Goal: Task Accomplishment & Management: Manage account settings

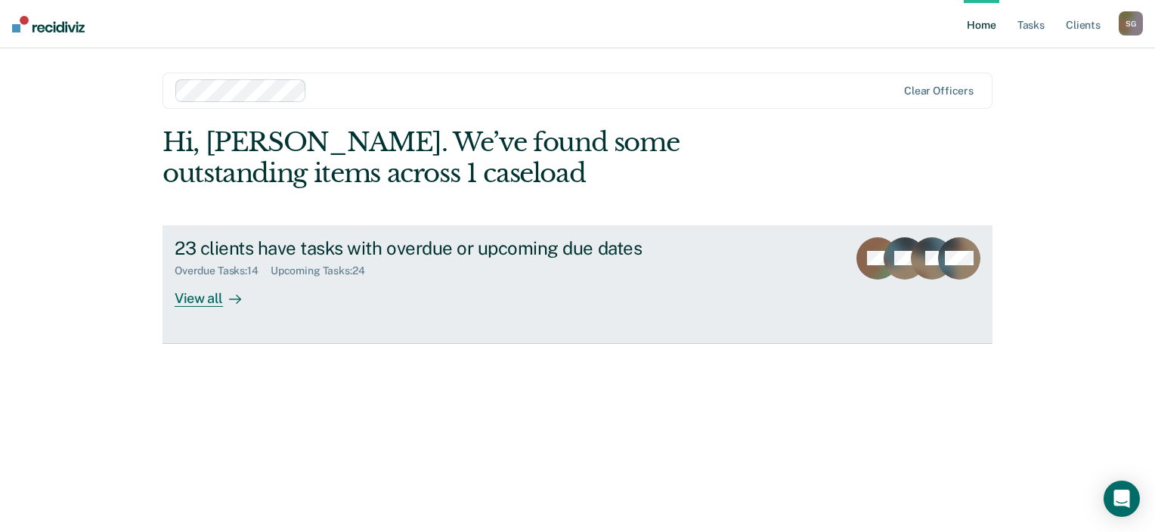
click at [212, 294] on div "View all" at bounding box center [217, 291] width 85 height 29
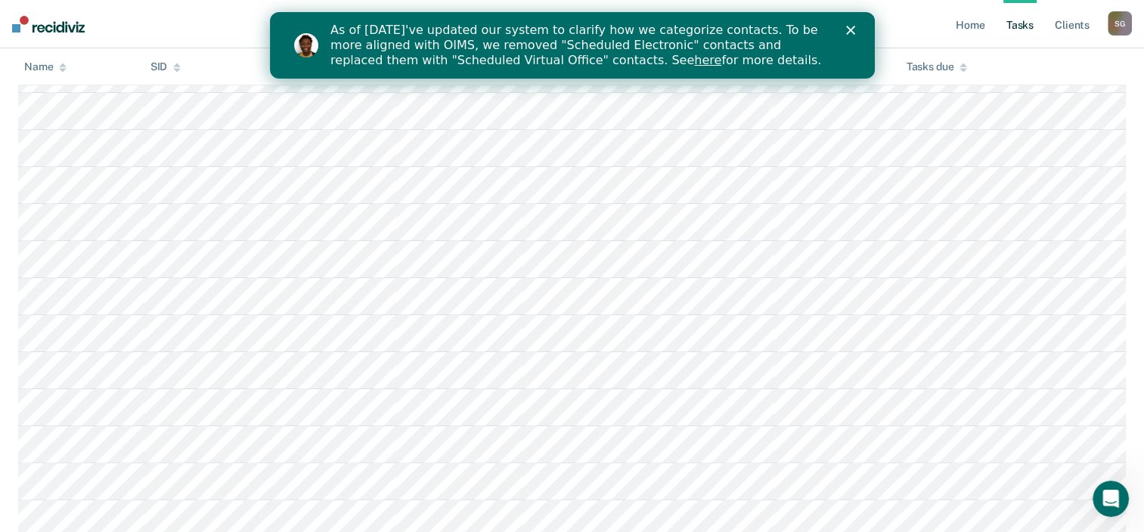
scroll to position [302, 0]
click at [693, 64] on link "here" at bounding box center [706, 60] width 27 height 14
click at [852, 33] on polygon "Close" at bounding box center [849, 30] width 9 height 9
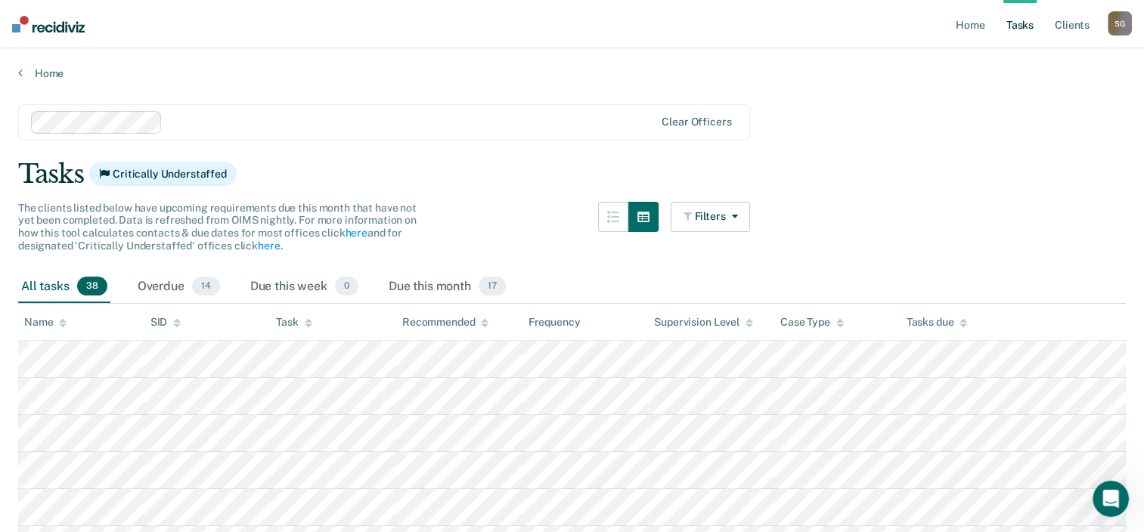
scroll to position [0, 0]
click at [156, 285] on div "Overdue 14" at bounding box center [179, 287] width 88 height 33
drag, startPoint x: 95, startPoint y: 21, endPoint x: 26, endPoint y: 27, distance: 68.3
click at [26, 27] on nav "Home Tasks Client s Shonda Goliday S G Profile How it works Log Out" at bounding box center [572, 24] width 1144 height 48
drag, startPoint x: 26, startPoint y: 27, endPoint x: 15, endPoint y: 23, distance: 12.2
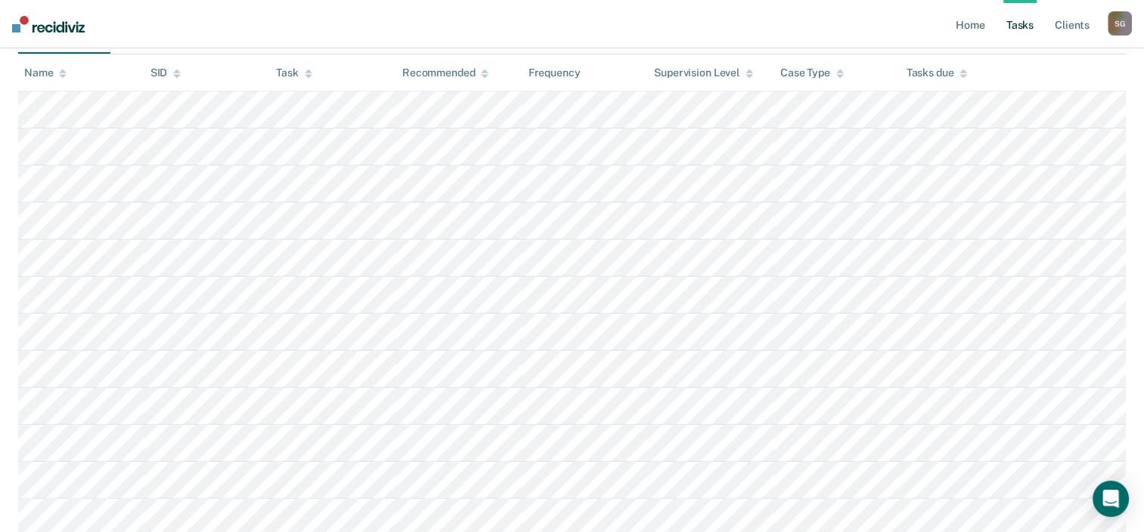
scroll to position [243, 0]
